Goal: Book appointment/travel/reservation

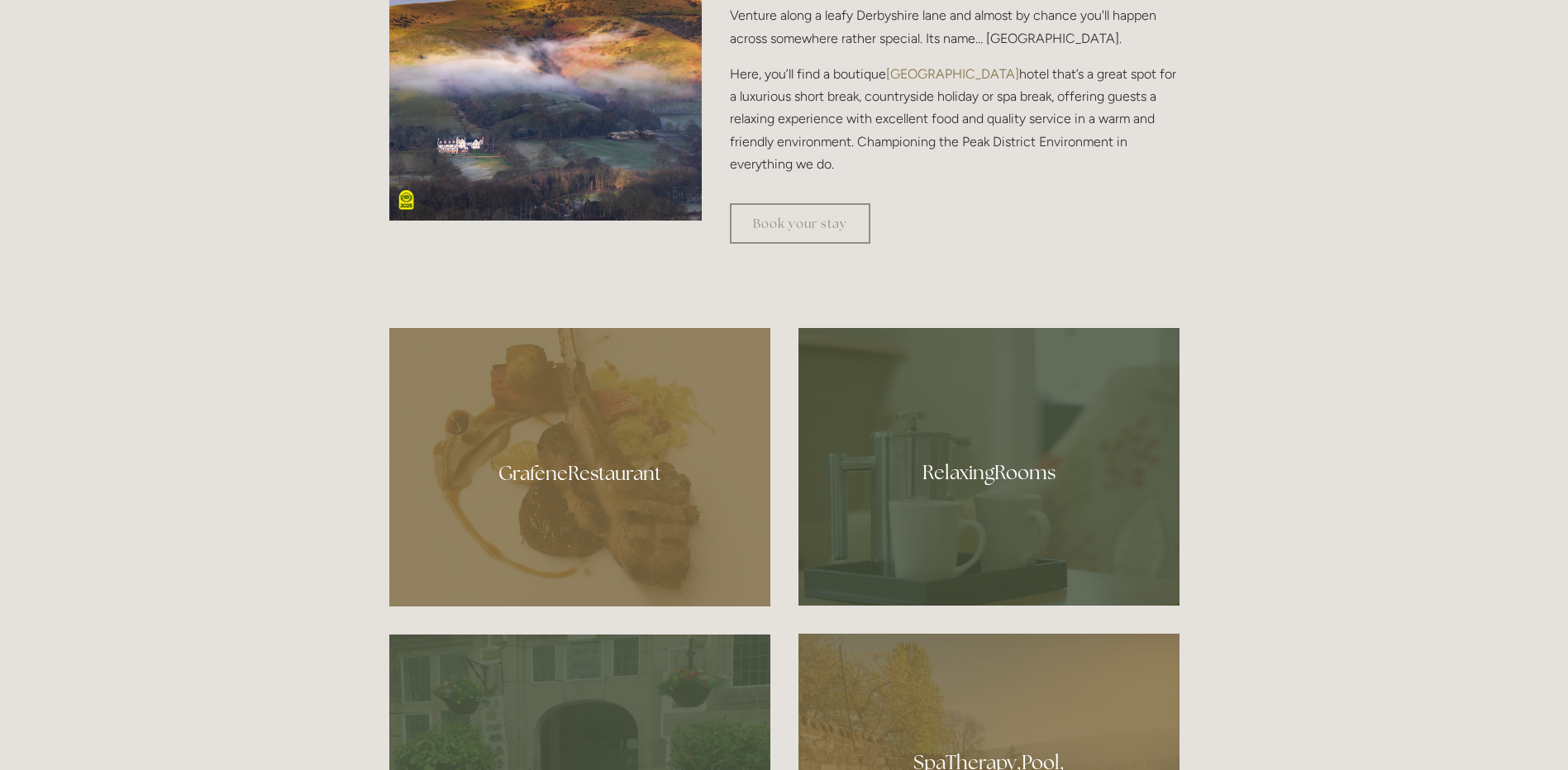
scroll to position [992, 0]
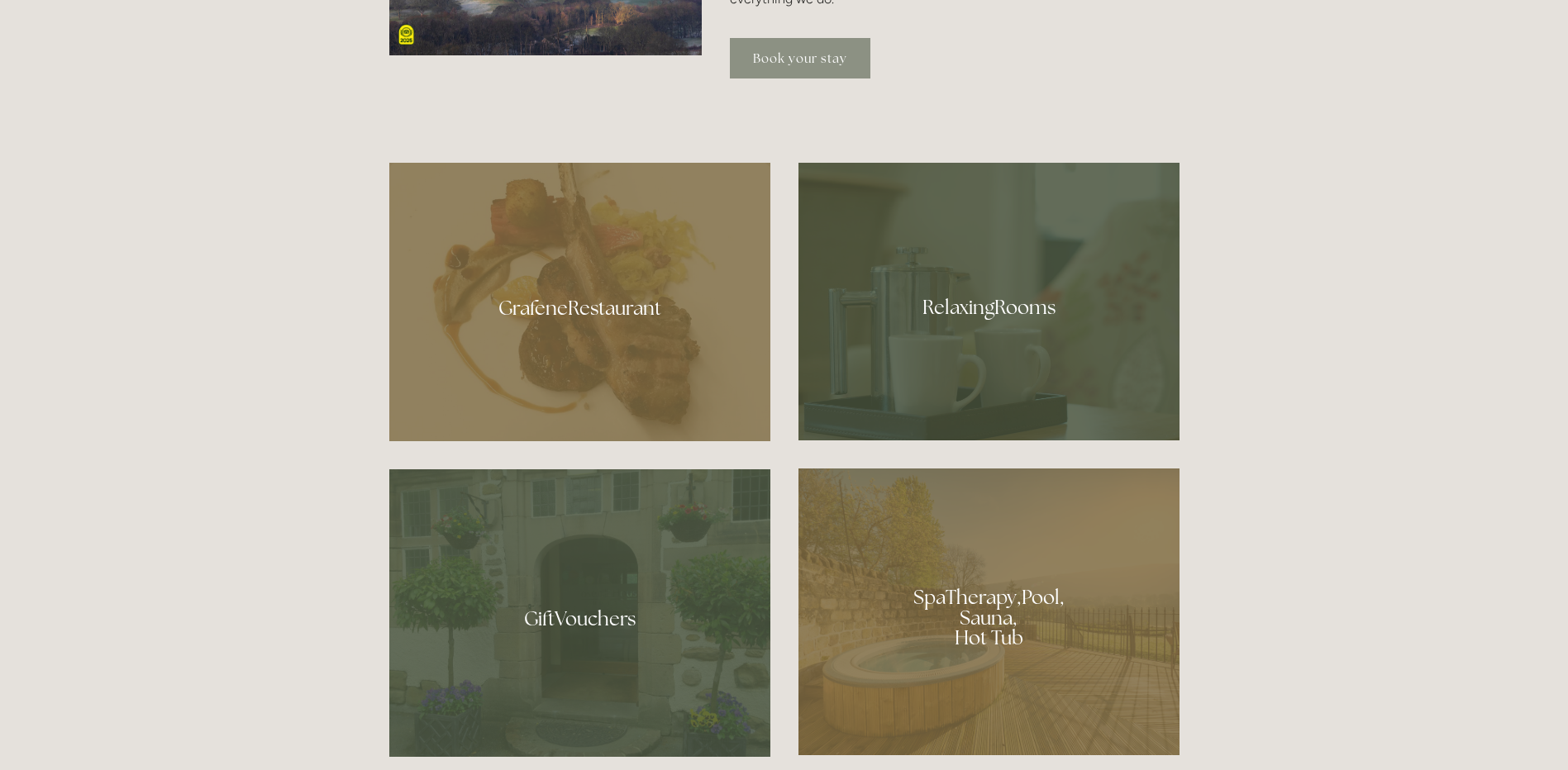
click at [818, 57] on link "Book your stay" at bounding box center [800, 58] width 140 height 40
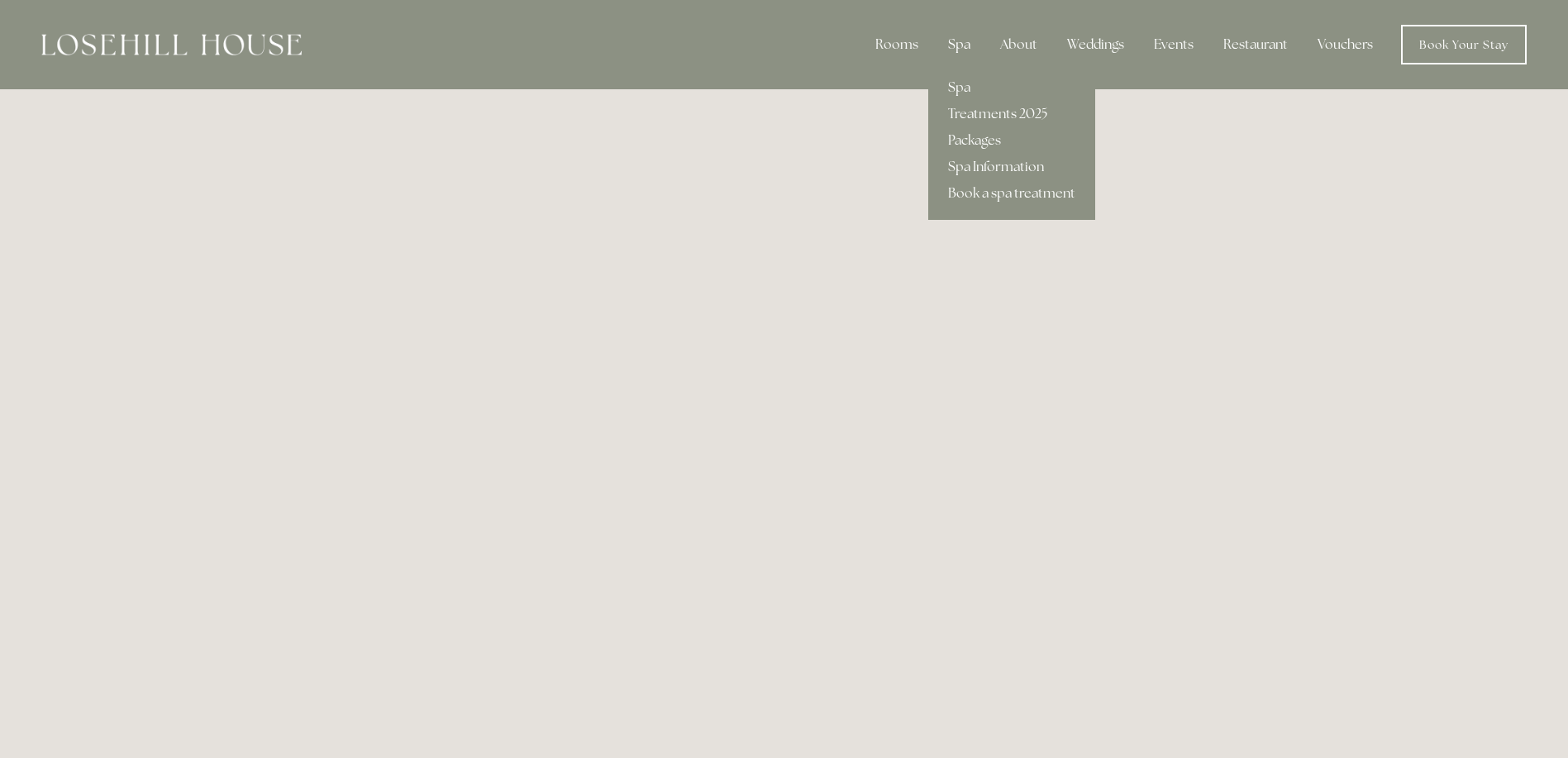
click at [962, 44] on div "Spa" at bounding box center [959, 44] width 49 height 33
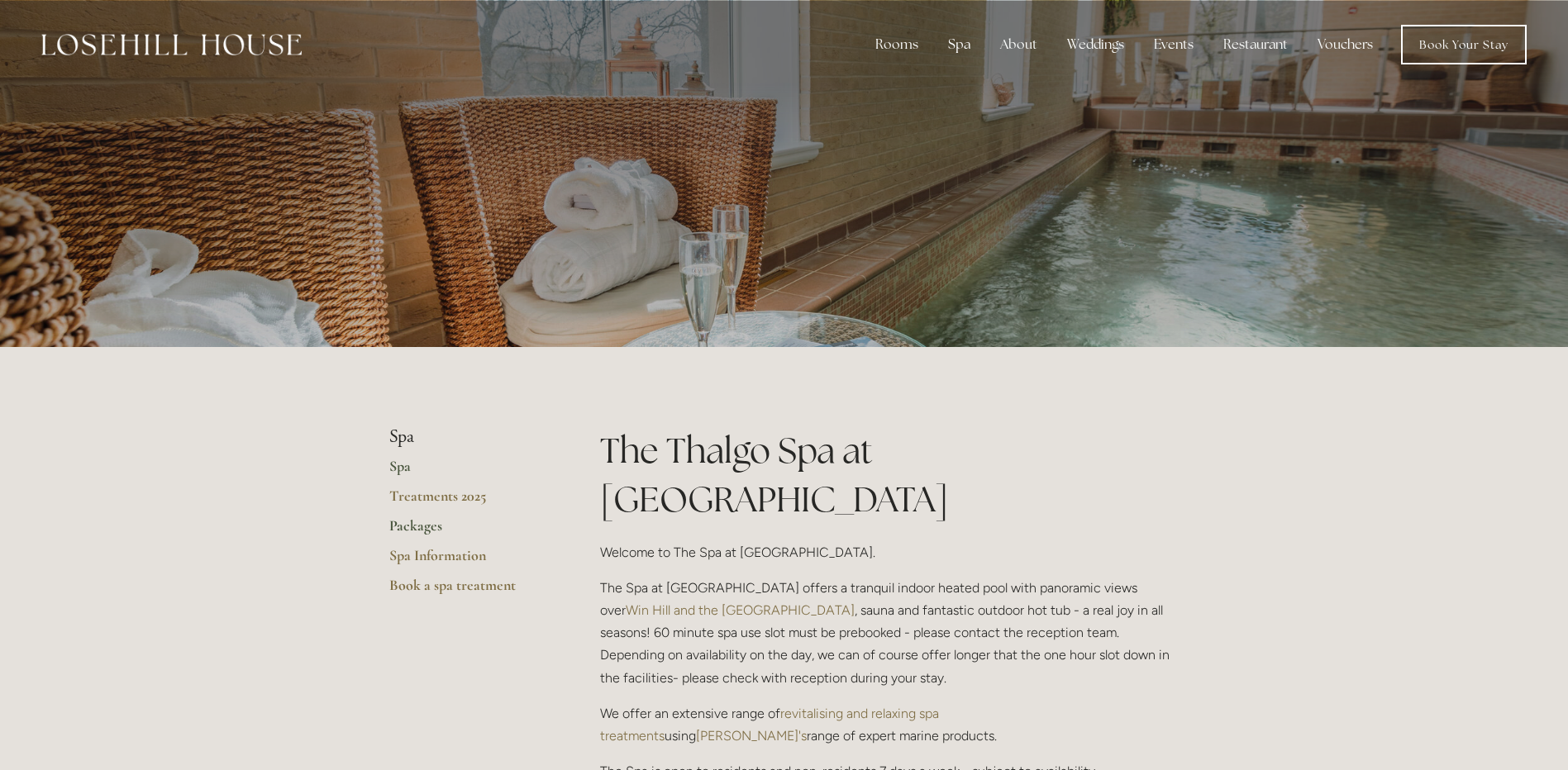
click at [421, 526] on link "Packages" at bounding box center [468, 531] width 158 height 30
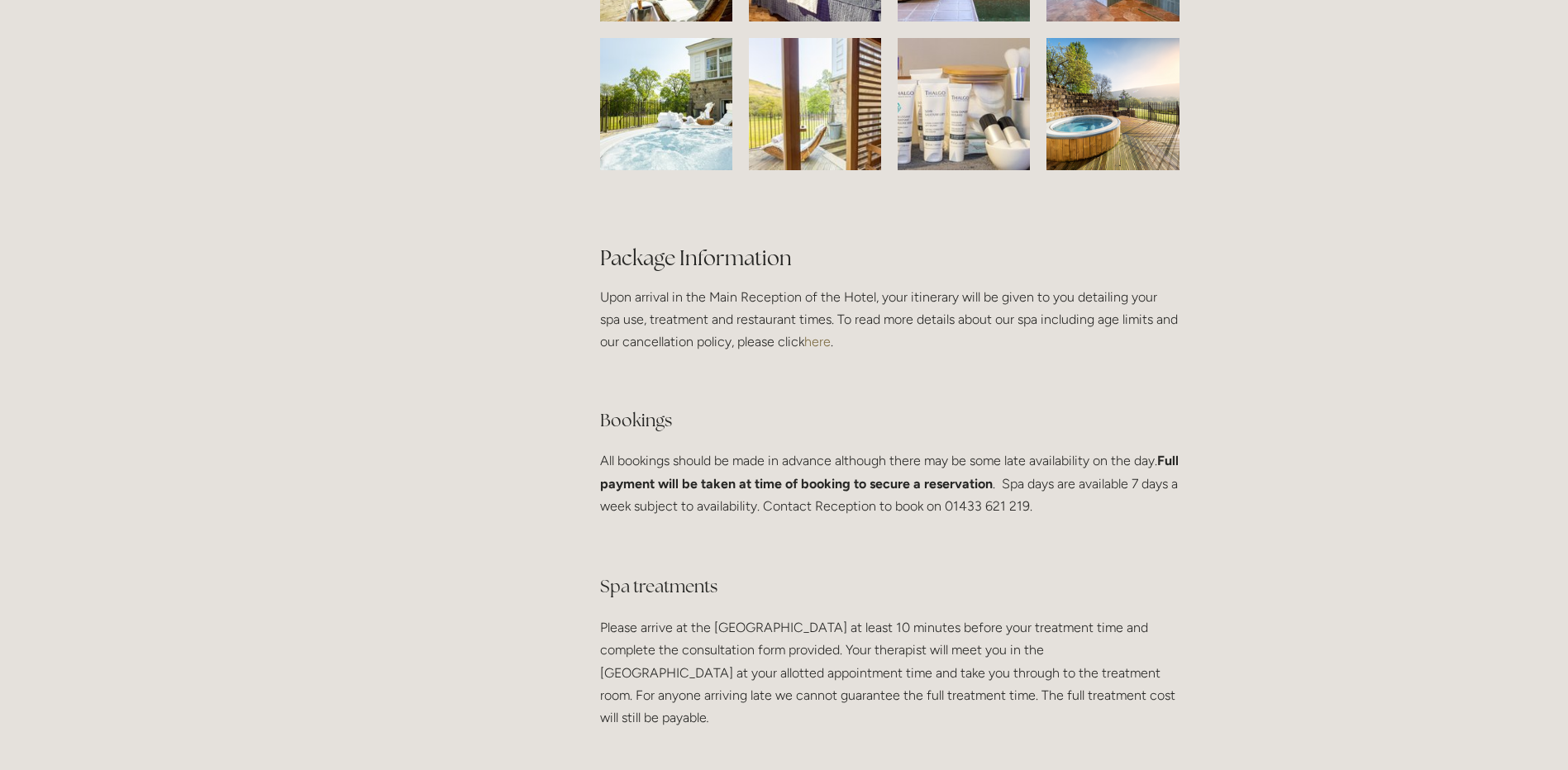
scroll to position [2892, 0]
